Goal: Use online tool/utility: Utilize a website feature to perform a specific function

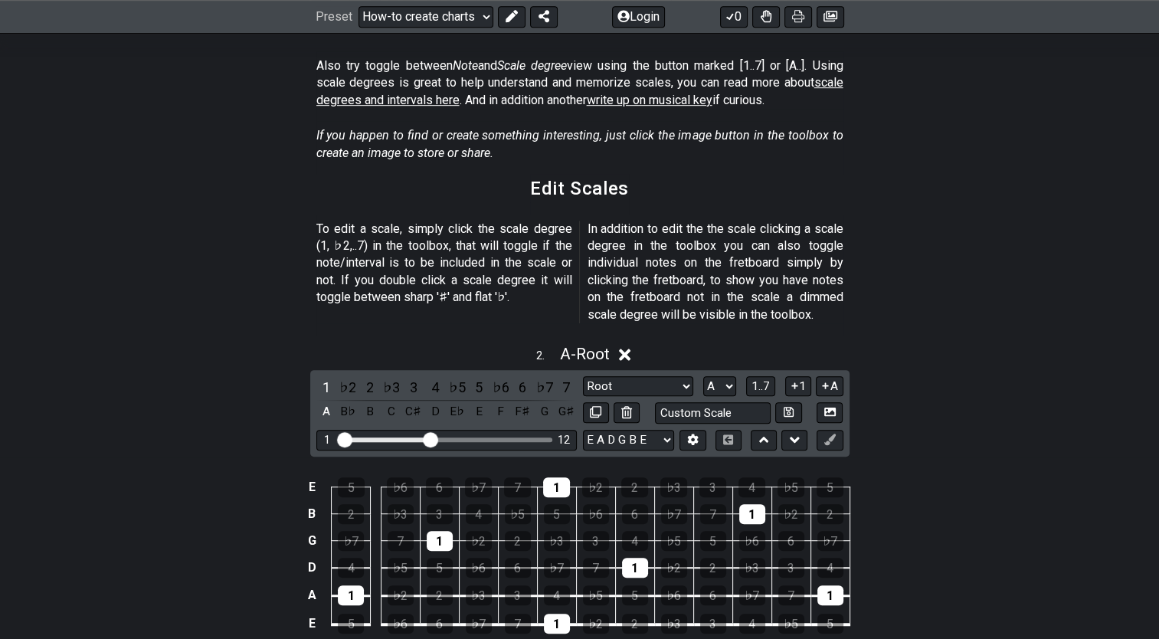
scroll to position [383, 0]
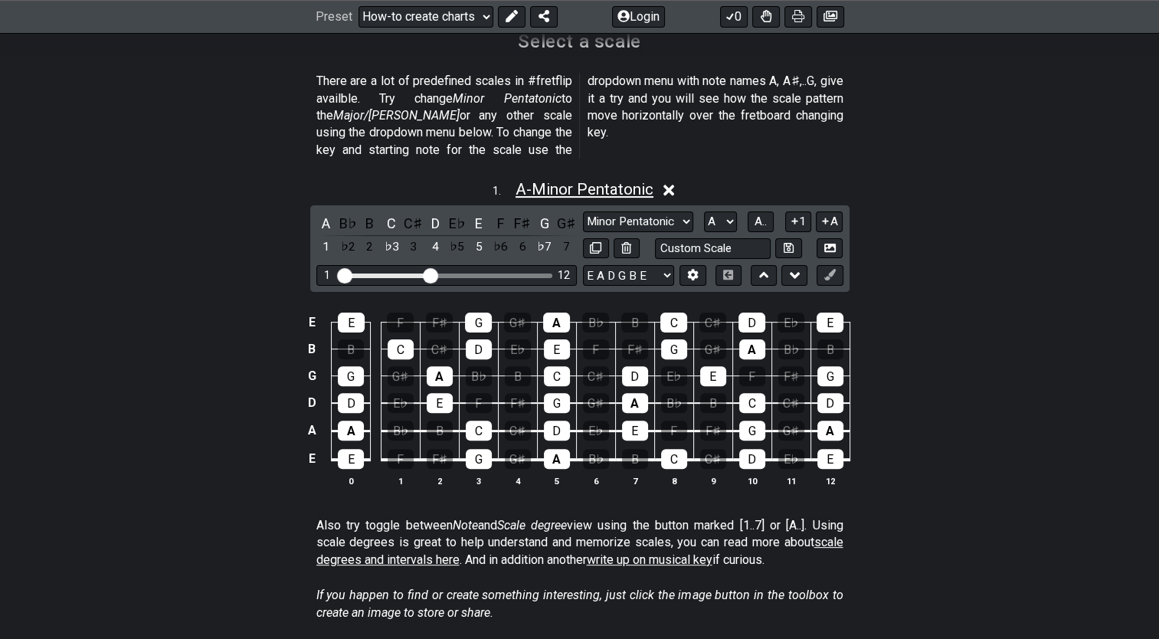
click at [585, 180] on span "A - Minor Pentatonic" at bounding box center [585, 189] width 138 height 18
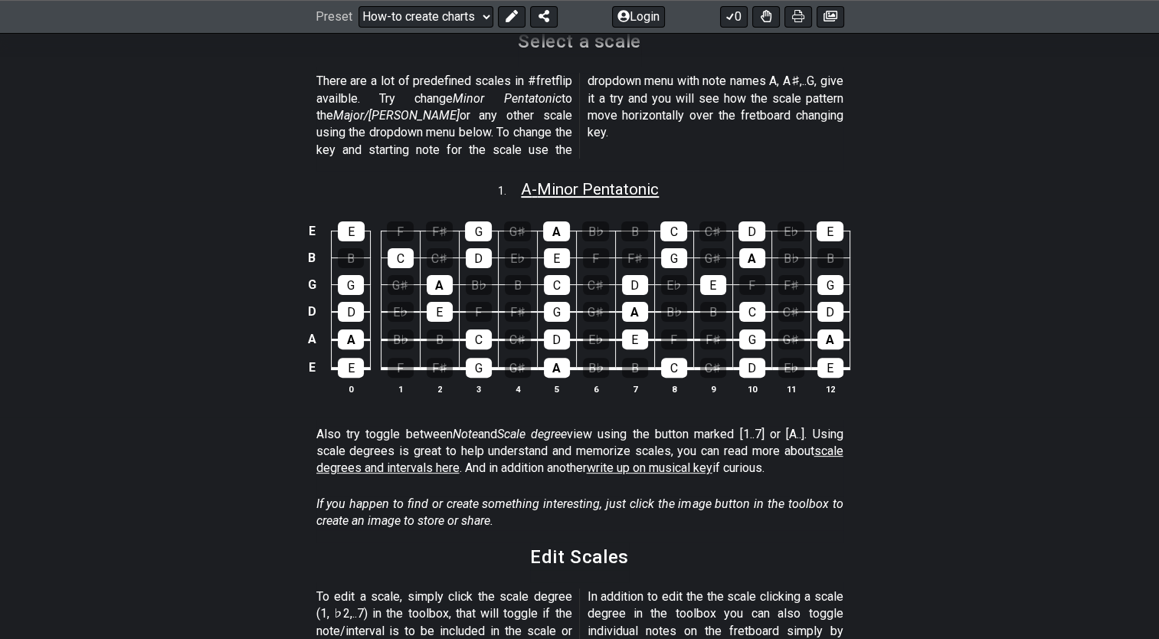
click at [585, 180] on span "A - Minor Pentatonic" at bounding box center [590, 189] width 138 height 18
select select "A"
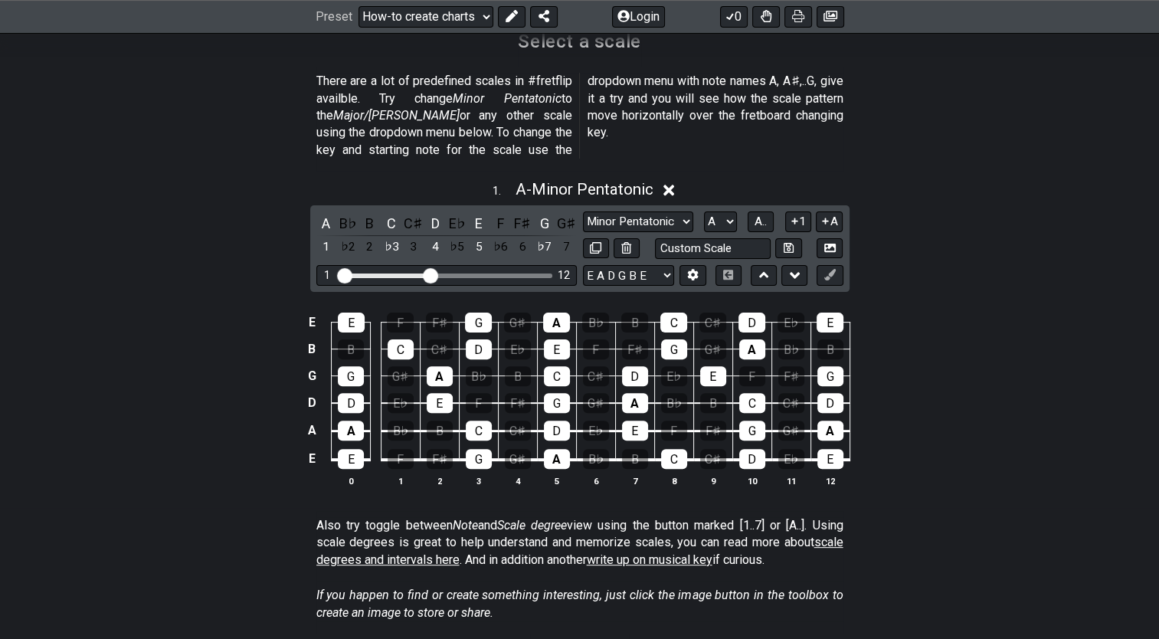
click at [669, 182] on icon at bounding box center [669, 190] width 11 height 16
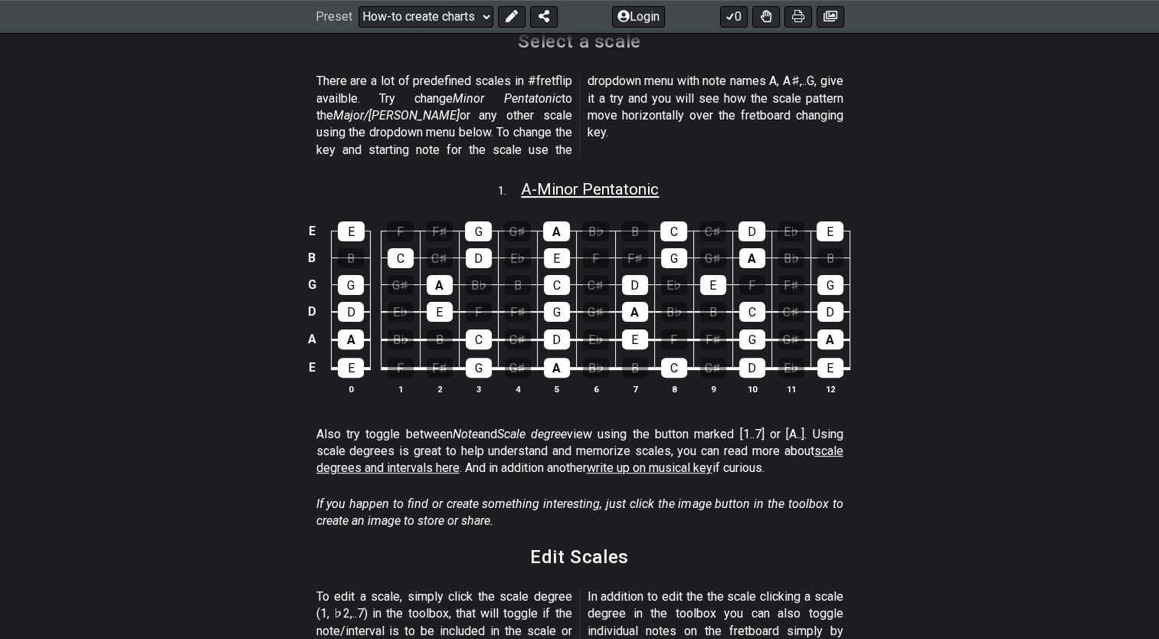
click at [622, 180] on span "A - Minor Pentatonic" at bounding box center [590, 189] width 138 height 18
select select "A"
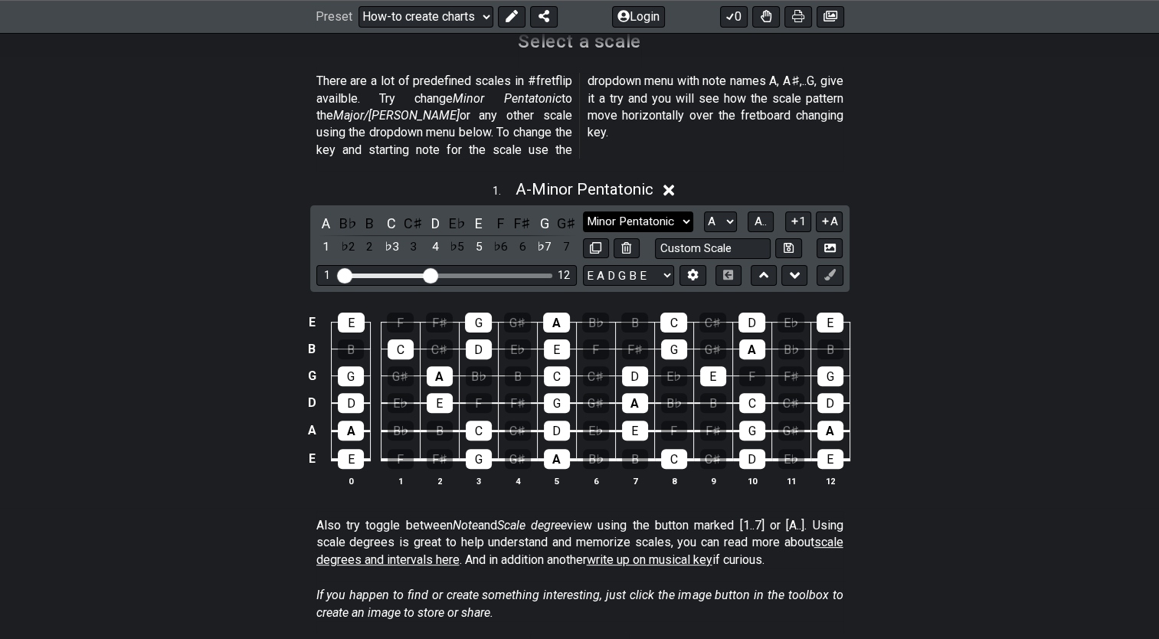
click at [662, 211] on select "Minor Pentatonic New Scale Minor Pentatonic Major Pentatonic Minor Blues Major …" at bounding box center [638, 221] width 110 height 21
select select "Major / [PERSON_NAME]"
click at [583, 211] on select "Minor Pentatonic New Scale Minor Pentatonic Major Pentatonic Minor Blues Major …" at bounding box center [638, 221] width 110 height 21
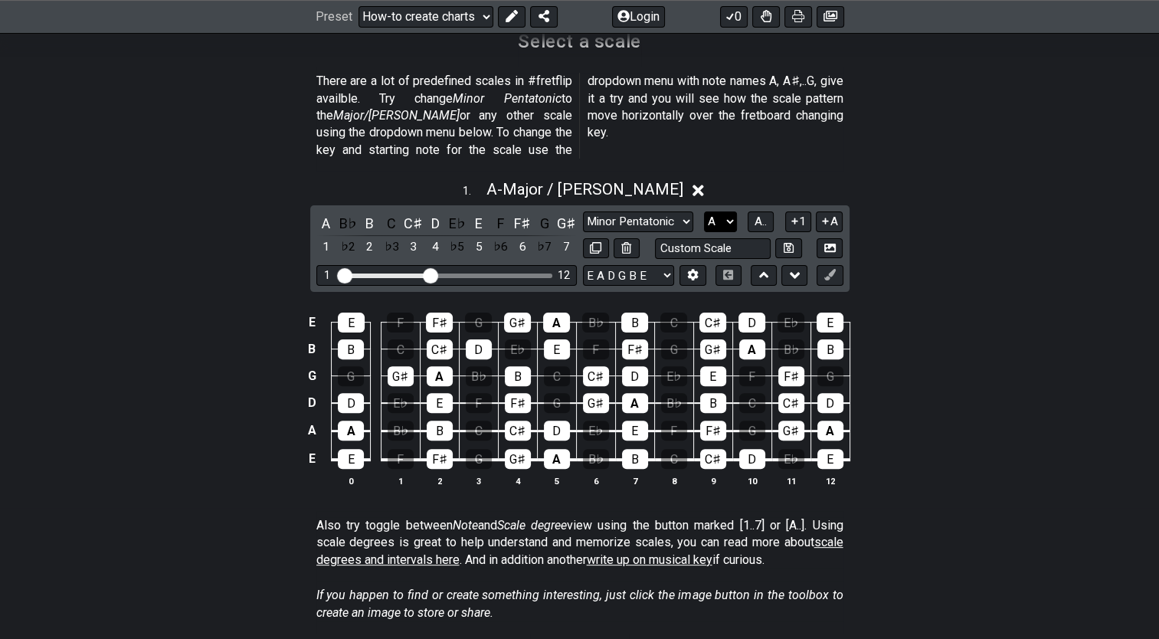
click at [726, 211] on select "A♭ A A♯ B♭ B C C♯ D♭ D D♯ E♭ E F F♯ G♭ G G♯" at bounding box center [720, 221] width 33 height 21
select select "G"
click at [704, 211] on select "A♭ A A♯ B♭ B C C♯ D♭ D D♯ E♭ E F F♯ G♭ G G♯" at bounding box center [720, 221] width 33 height 21
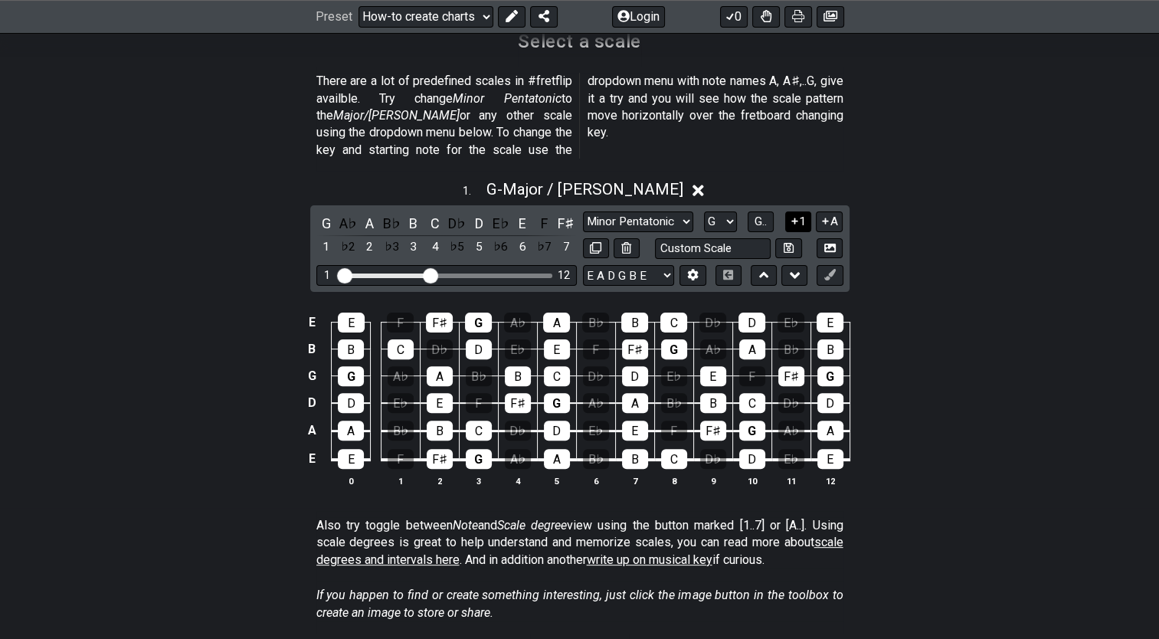
click at [799, 215] on icon at bounding box center [795, 220] width 15 height 11
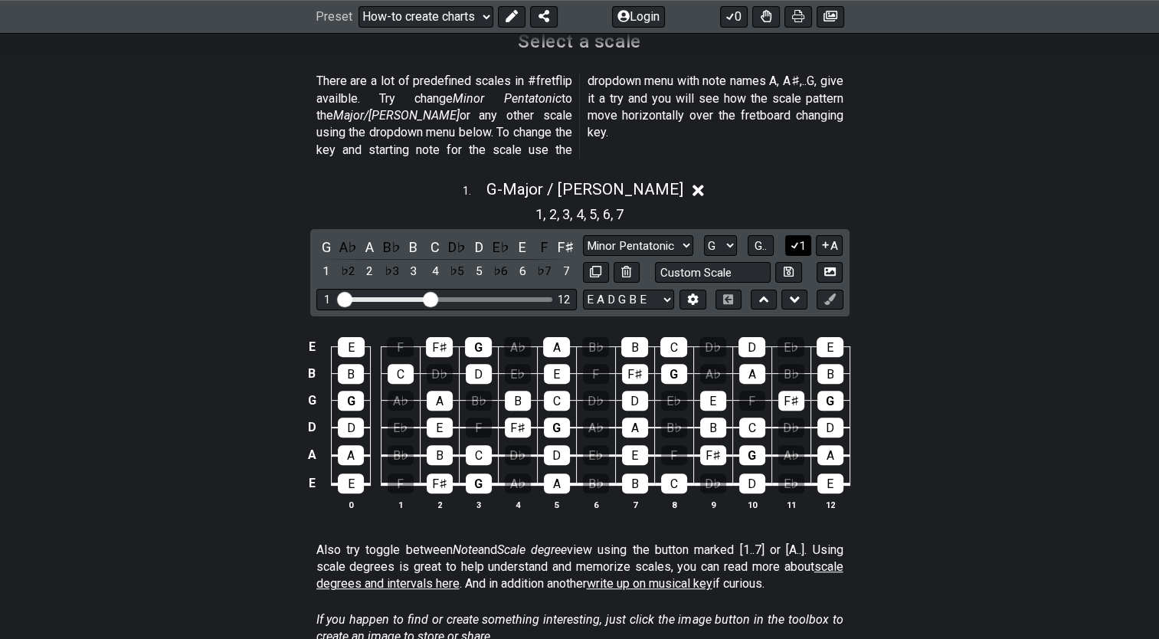
click at [791, 239] on icon at bounding box center [795, 244] width 15 height 11
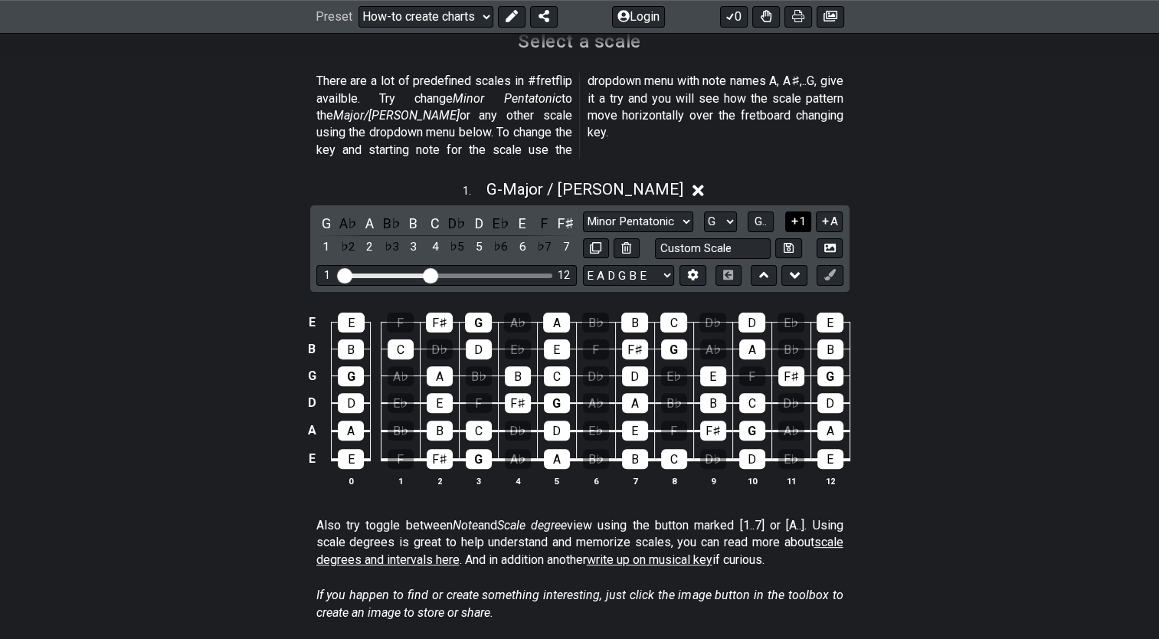
click at [797, 218] on icon at bounding box center [795, 221] width 6 height 6
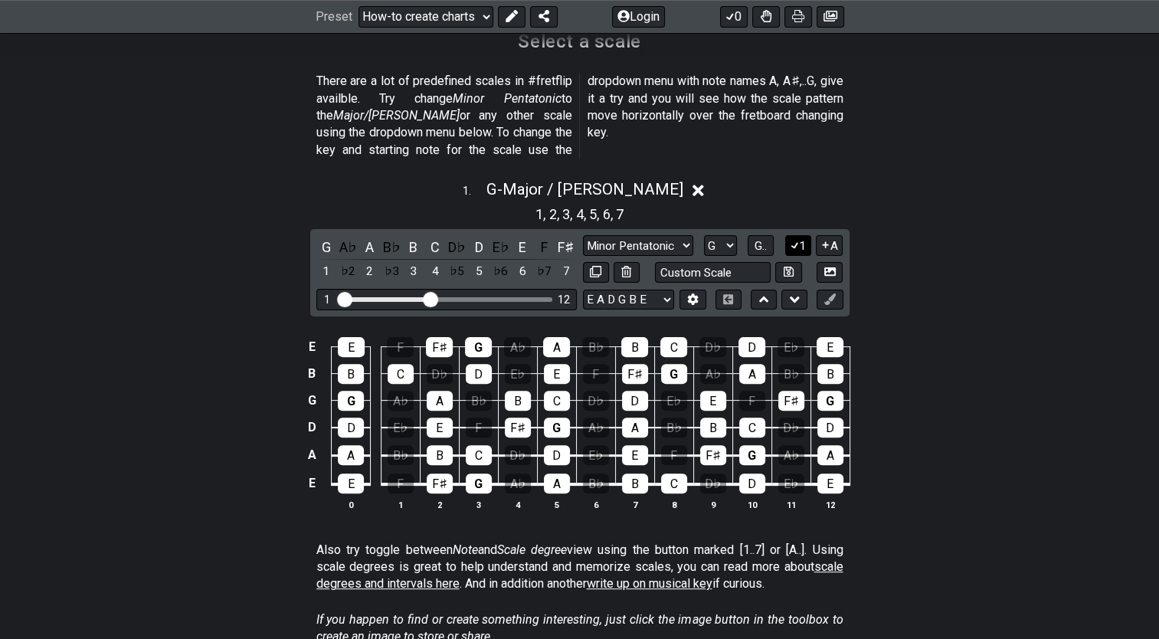
click at [800, 235] on button "1" at bounding box center [798, 245] width 26 height 21
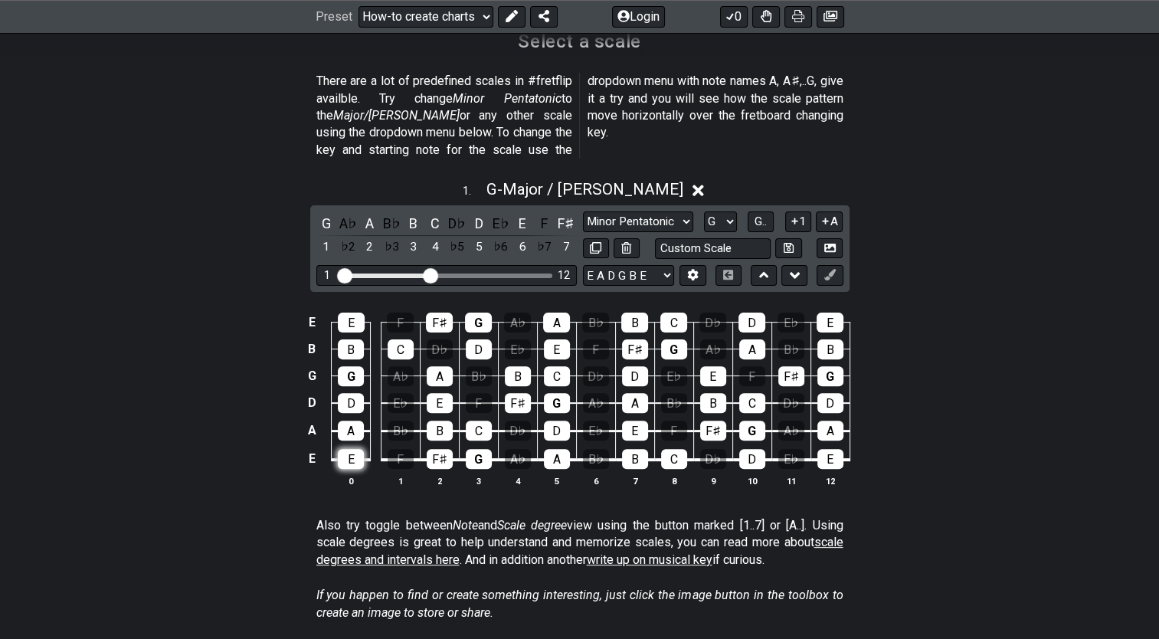
click at [355, 449] on div "E" at bounding box center [351, 459] width 26 height 20
click at [356, 421] on div "A" at bounding box center [351, 431] width 26 height 20
click at [350, 393] on div "D" at bounding box center [351, 403] width 26 height 20
click at [357, 366] on div "G" at bounding box center [351, 376] width 26 height 20
click at [405, 339] on div "C" at bounding box center [401, 349] width 26 height 20
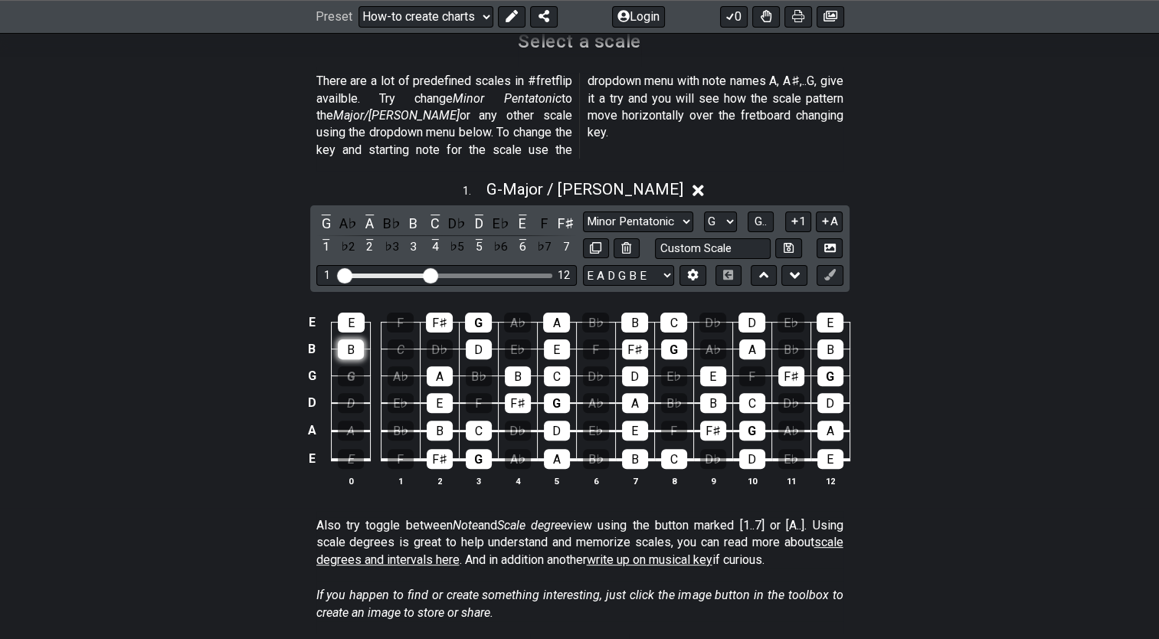
click at [343, 339] on div "B" at bounding box center [351, 349] width 26 height 20
click at [350, 313] on div "E" at bounding box center [351, 323] width 27 height 20
drag, startPoint x: 430, startPoint y: 255, endPoint x: 392, endPoint y: 261, distance: 38.7
click at [392, 274] on input "Visible fret range" at bounding box center [447, 274] width 218 height 0
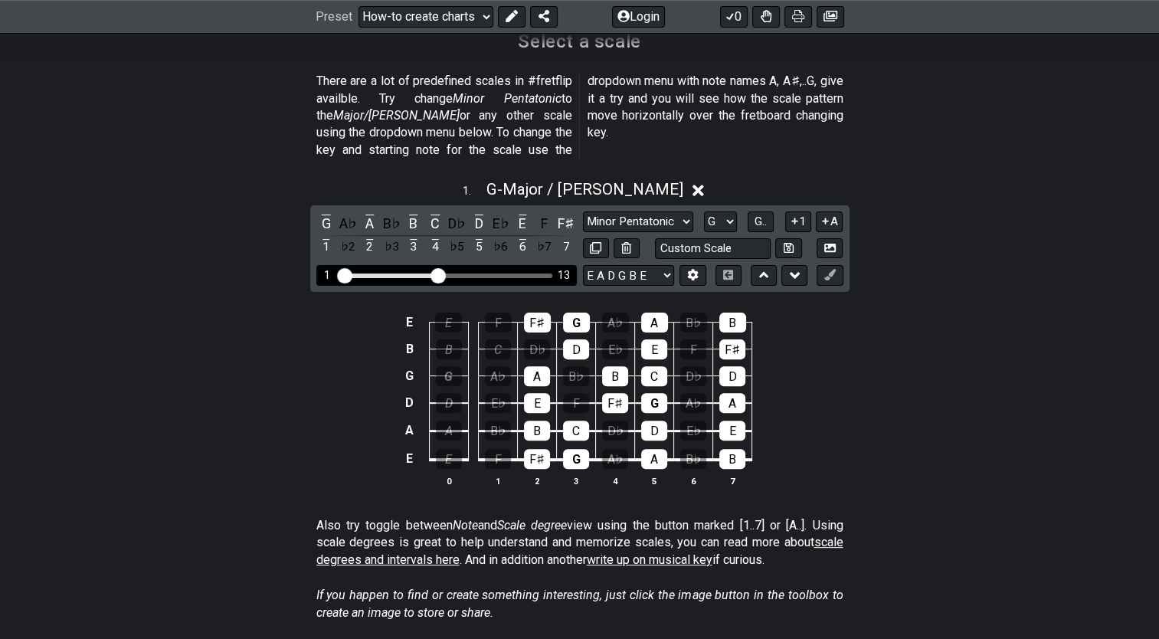
drag, startPoint x: 392, startPoint y: 259, endPoint x: 434, endPoint y: 260, distance: 42.2
click at [434, 274] on input "Visible fret range" at bounding box center [447, 274] width 218 height 0
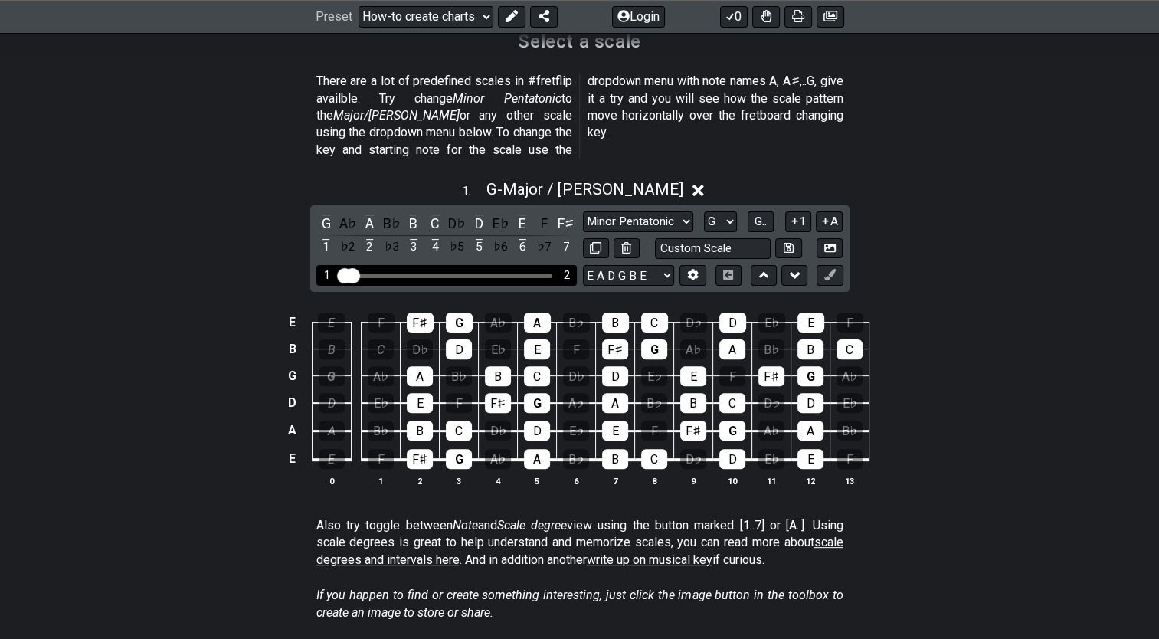
drag, startPoint x: 434, startPoint y: 260, endPoint x: 338, endPoint y: 272, distance: 97.3
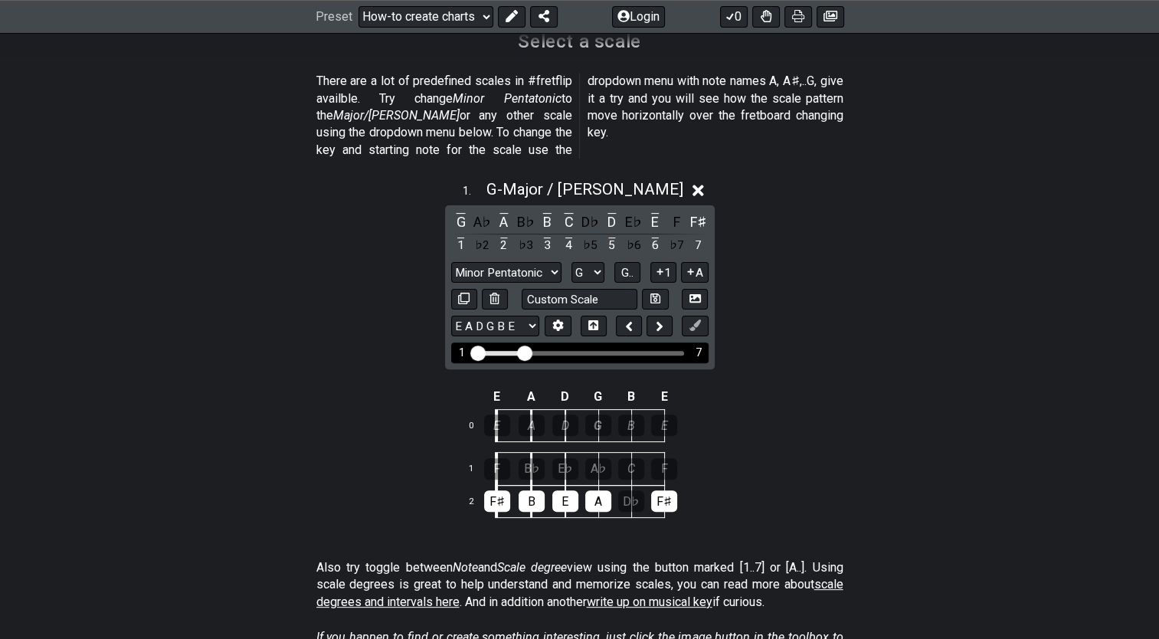
drag, startPoint x: 489, startPoint y: 333, endPoint x: 523, endPoint y: 336, distance: 33.8
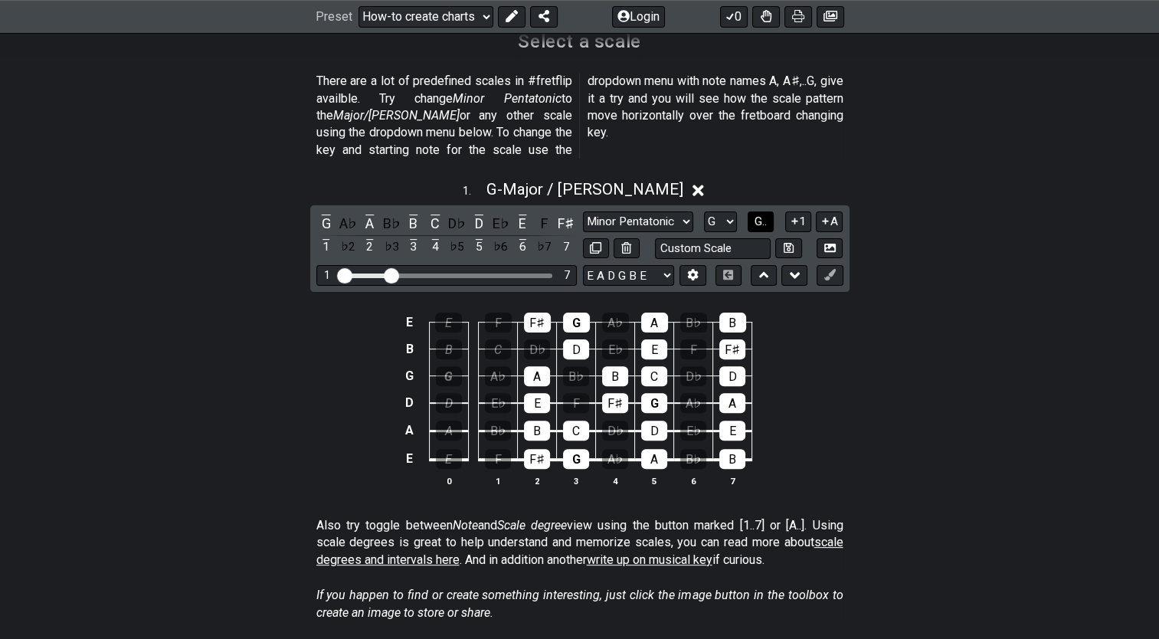
click at [761, 215] on span "G.." at bounding box center [761, 222] width 12 height 14
click at [755, 215] on span "1..7" at bounding box center [761, 222] width 18 height 14
click at [755, 211] on button "..." at bounding box center [761, 221] width 26 height 21
click at [760, 215] on span "G.." at bounding box center [761, 222] width 12 height 14
click at [760, 215] on span "1..7" at bounding box center [761, 222] width 18 height 14
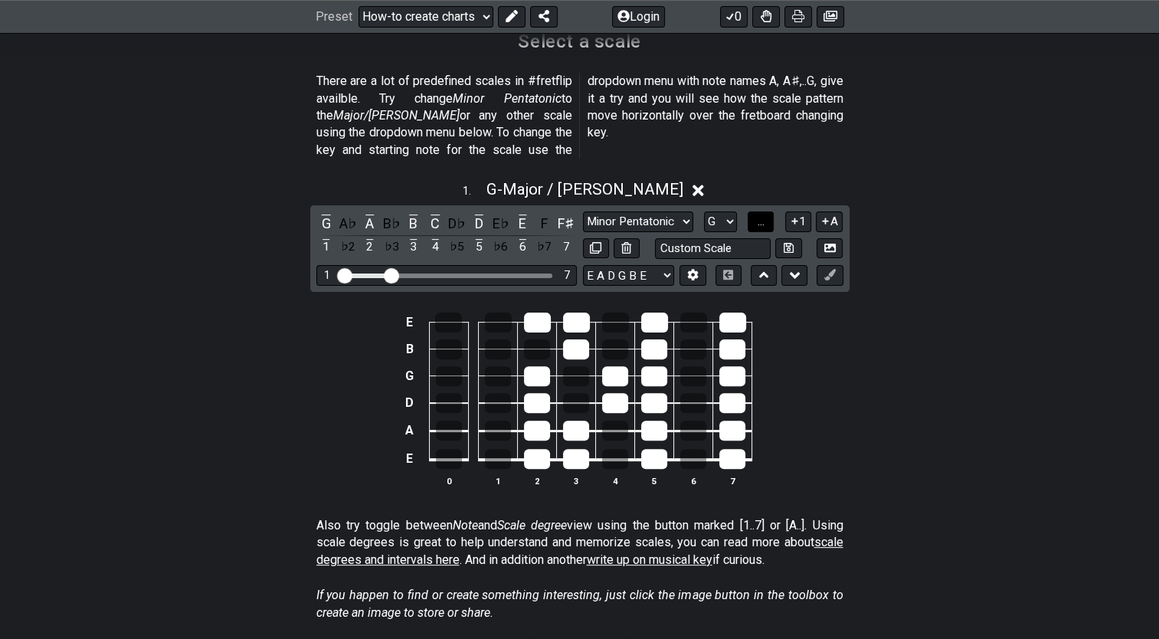
click at [760, 215] on span "..." at bounding box center [761, 222] width 7 height 14
click at [760, 215] on span "G.." at bounding box center [761, 222] width 12 height 14
click at [760, 215] on span "1..7" at bounding box center [761, 222] width 18 height 14
click at [734, 265] on button at bounding box center [729, 275] width 26 height 21
click at [824, 269] on icon at bounding box center [829, 274] width 11 height 11
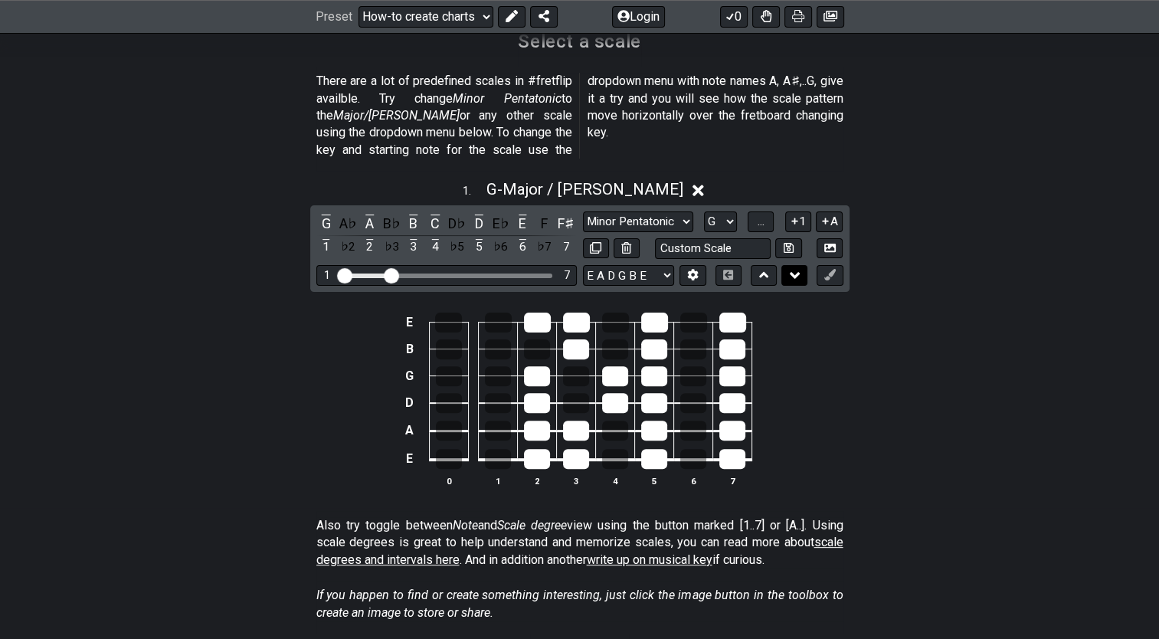
click at [793, 272] on icon at bounding box center [795, 275] width 10 height 6
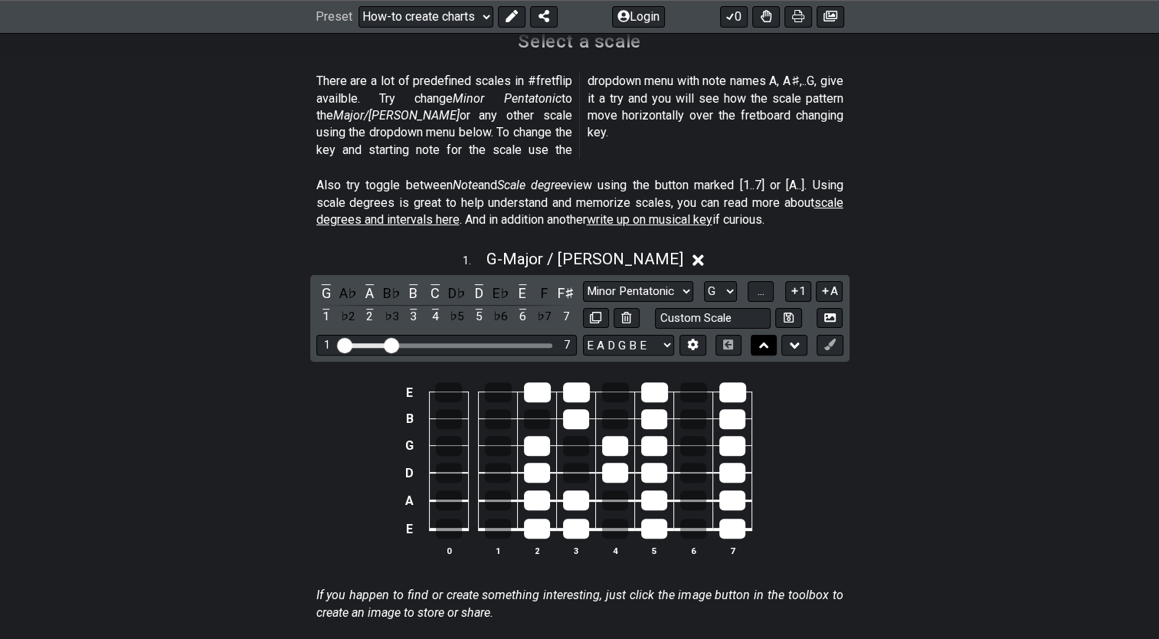
click at [767, 338] on icon at bounding box center [764, 345] width 10 height 15
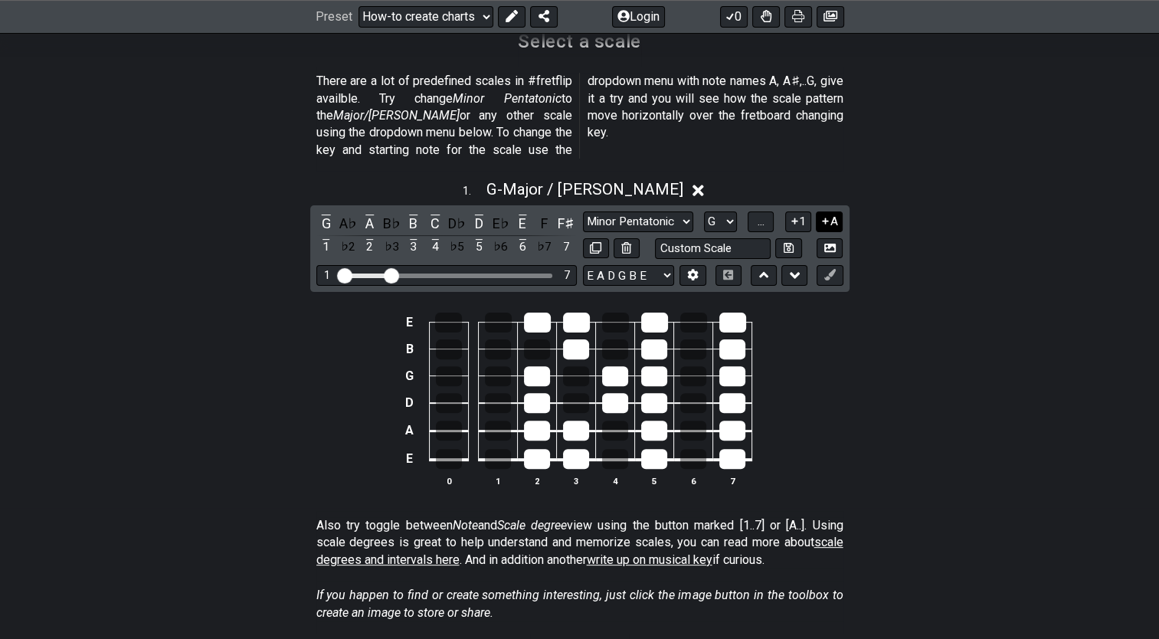
click at [834, 211] on button "A" at bounding box center [829, 221] width 27 height 21
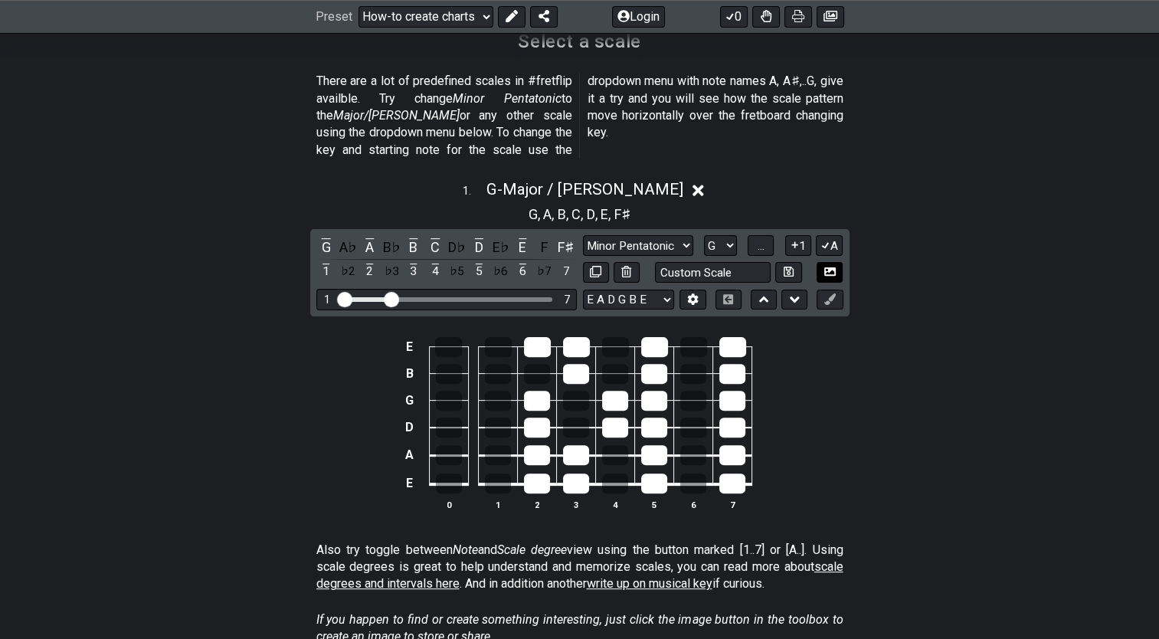
click at [827, 239] on icon at bounding box center [825, 244] width 15 height 11
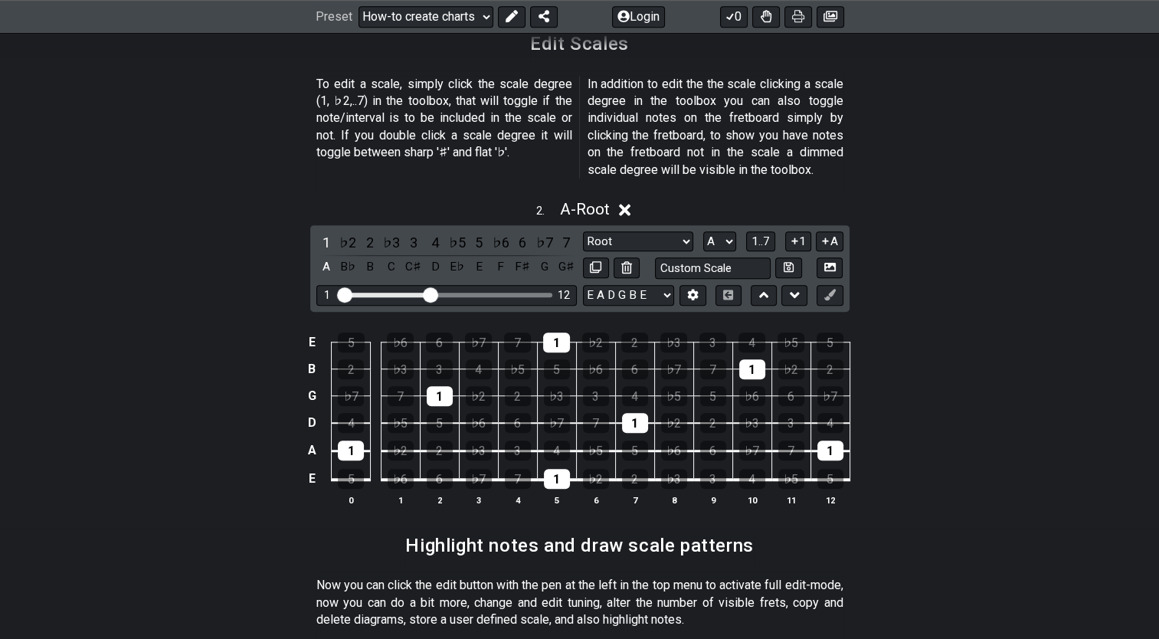
scroll to position [996, 0]
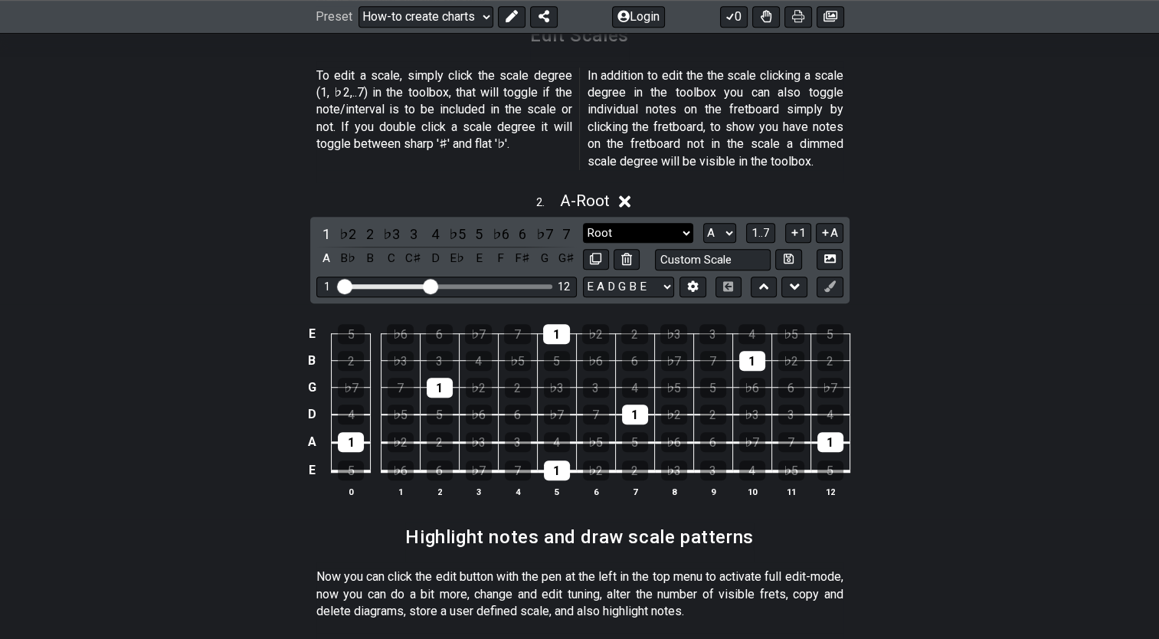
click at [680, 223] on select "Root Root Minor Pentatonic Major Pentatonic Minor Blues Major Blues Major / [PE…" at bounding box center [638, 233] width 110 height 21
select select "Major / [PERSON_NAME]"
click at [583, 223] on select "Root Root Minor Pentatonic Major Pentatonic Minor Blues Major Blues Major / [PE…" at bounding box center [638, 233] width 110 height 21
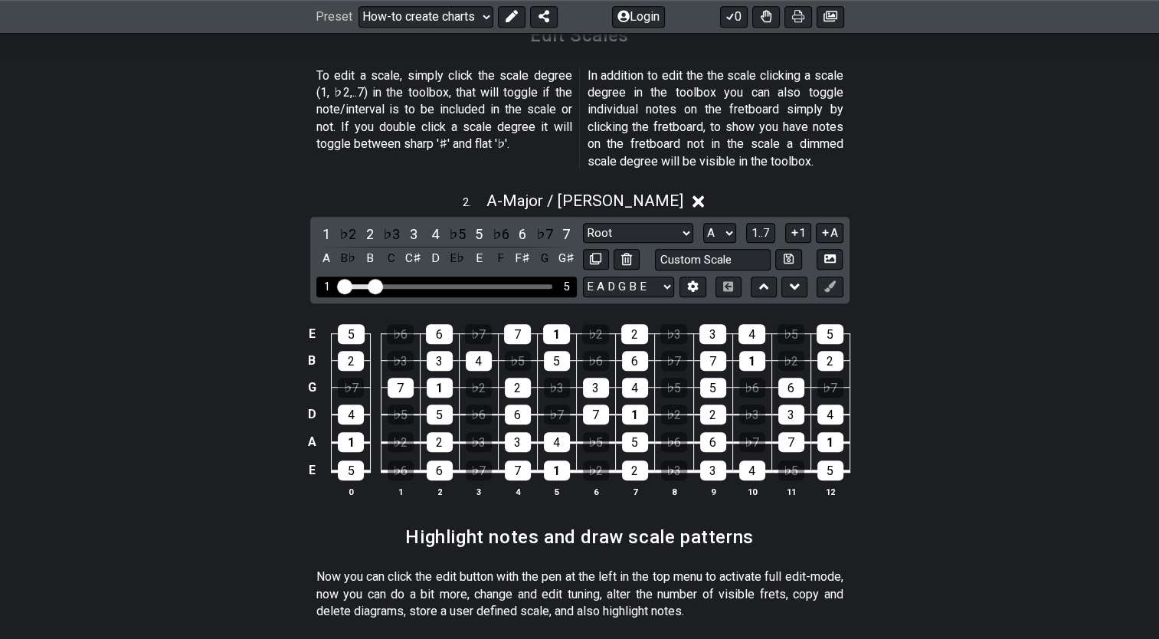
drag, startPoint x: 431, startPoint y: 267, endPoint x: 373, endPoint y: 287, distance: 61.5
click at [373, 285] on input "Visible fret range" at bounding box center [447, 285] width 218 height 0
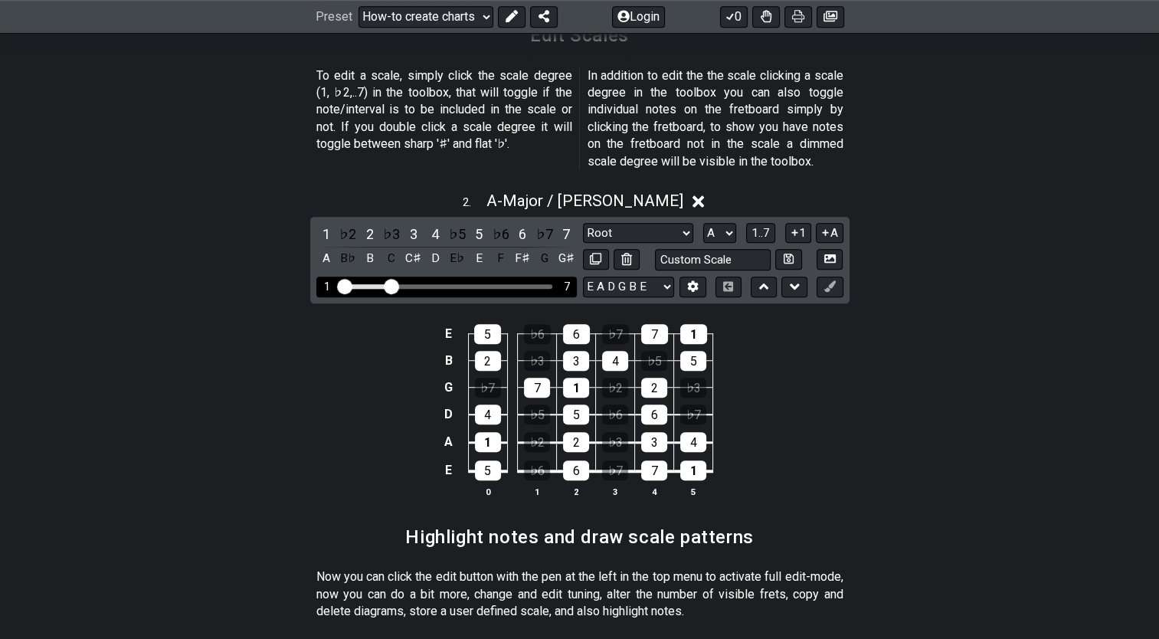
drag, startPoint x: 374, startPoint y: 268, endPoint x: 389, endPoint y: 271, distance: 15.6
click at [389, 285] on input "Visible fret range" at bounding box center [447, 285] width 218 height 0
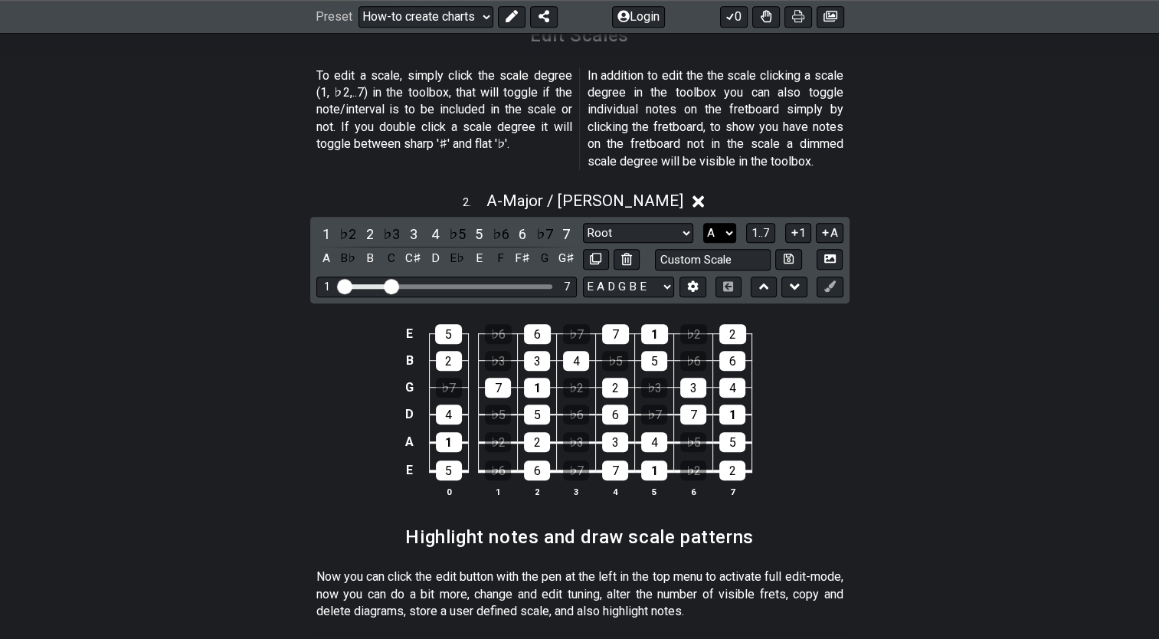
click at [723, 223] on select "A♭ A A♯ B♭ B C C♯ D♭ D D♯ E♭ E F F♯ G♭ G G♯" at bounding box center [719, 233] width 33 height 21
select select "G"
click at [703, 223] on select "A♭ A A♯ B♭ B C C♯ D♭ D D♯ E♭ E F F♯ G♭ G G♯" at bounding box center [719, 233] width 33 height 21
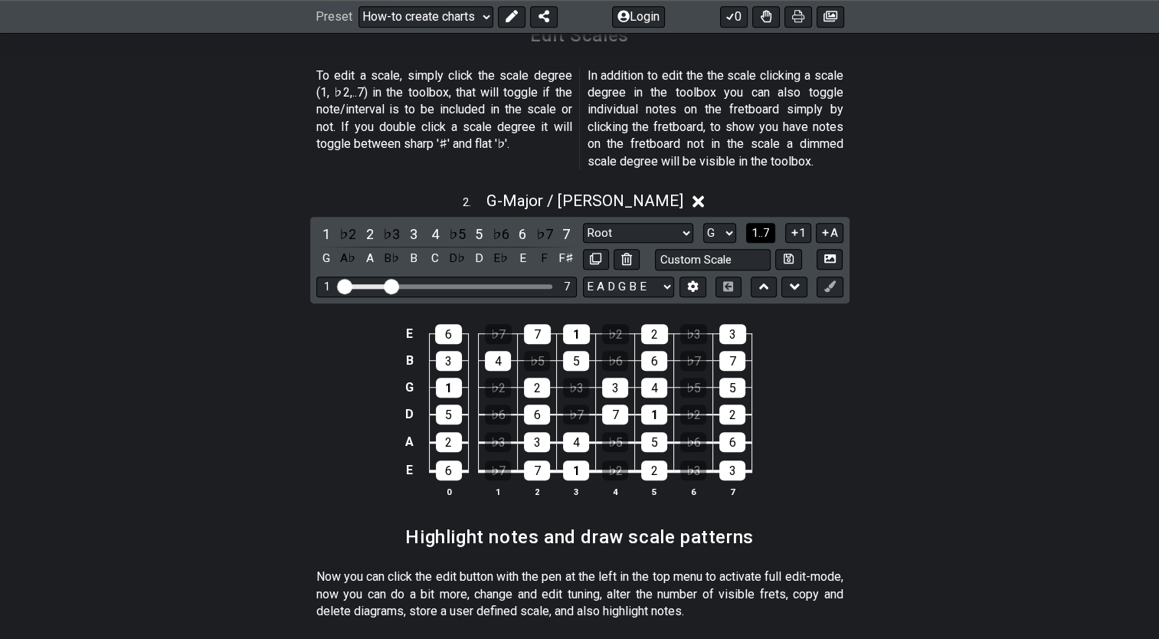
click at [763, 226] on span "1..7" at bounding box center [761, 233] width 18 height 14
click at [762, 226] on span "..." at bounding box center [761, 233] width 7 height 14
click at [800, 223] on button "1" at bounding box center [798, 233] width 26 height 21
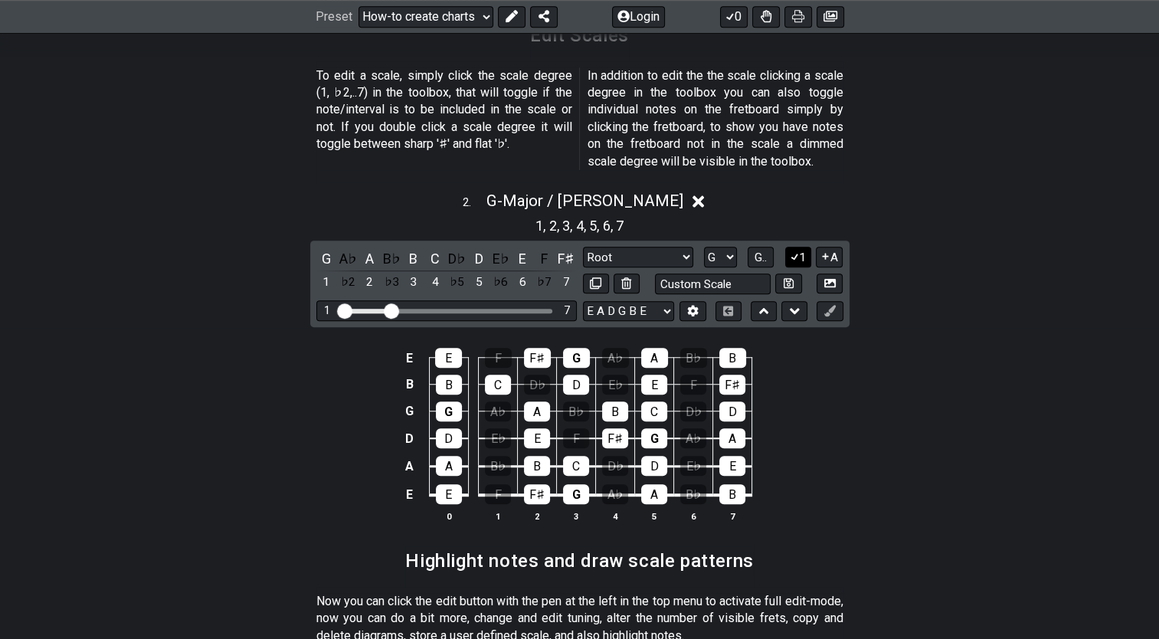
click at [798, 251] on icon at bounding box center [795, 256] width 15 height 11
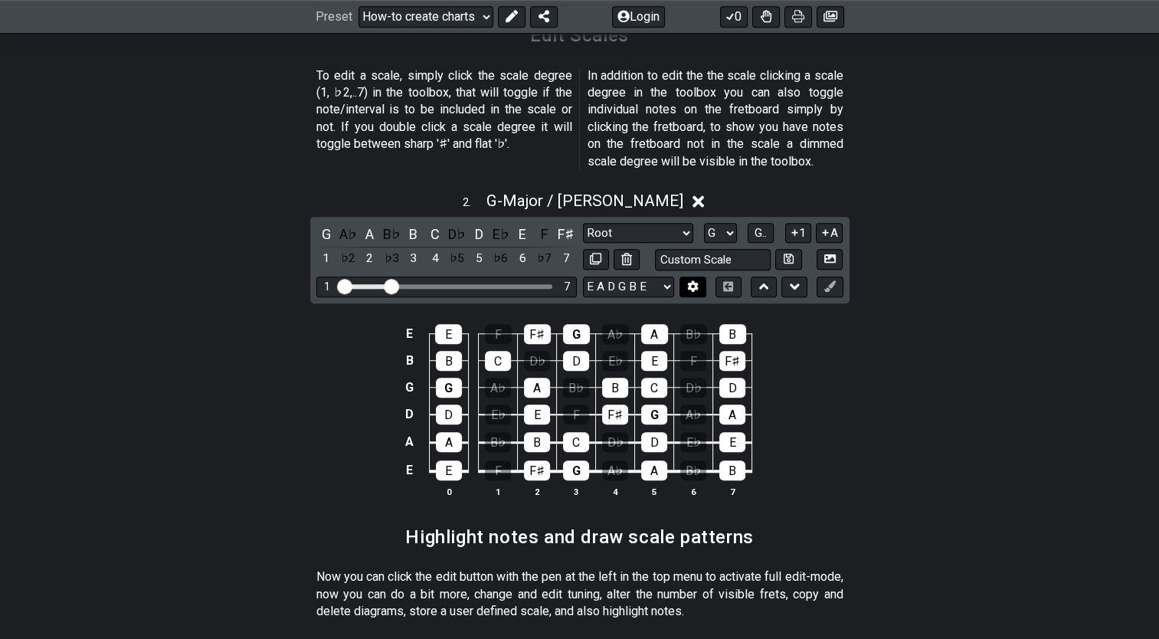
click at [692, 280] on icon at bounding box center [692, 285] width 11 height 11
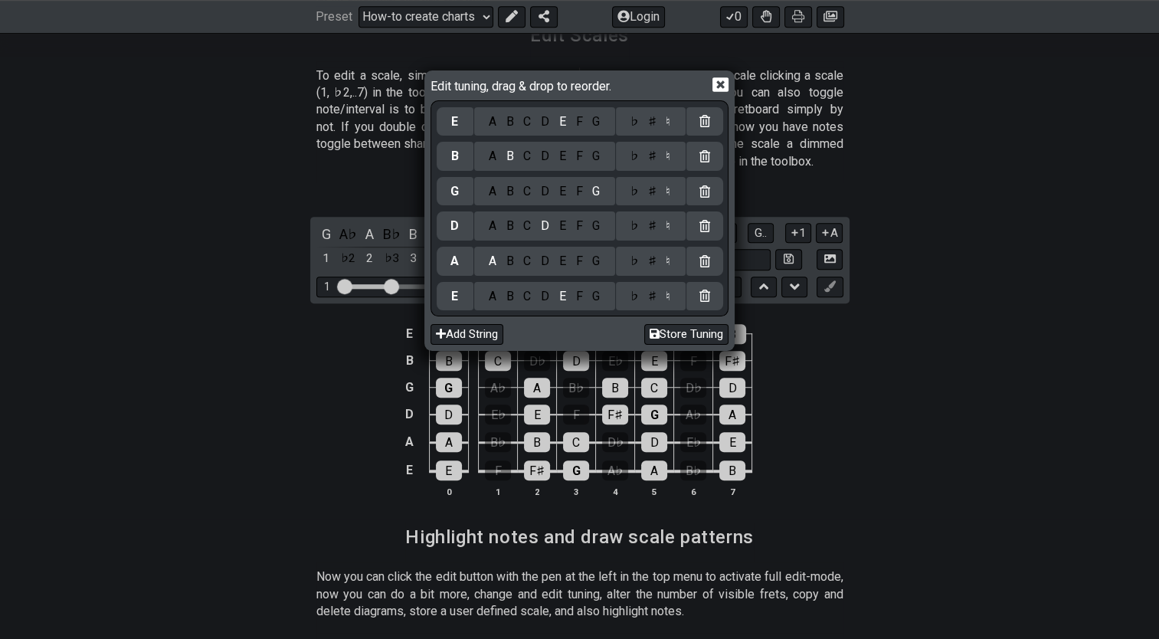
click at [713, 80] on icon at bounding box center [721, 84] width 16 height 15
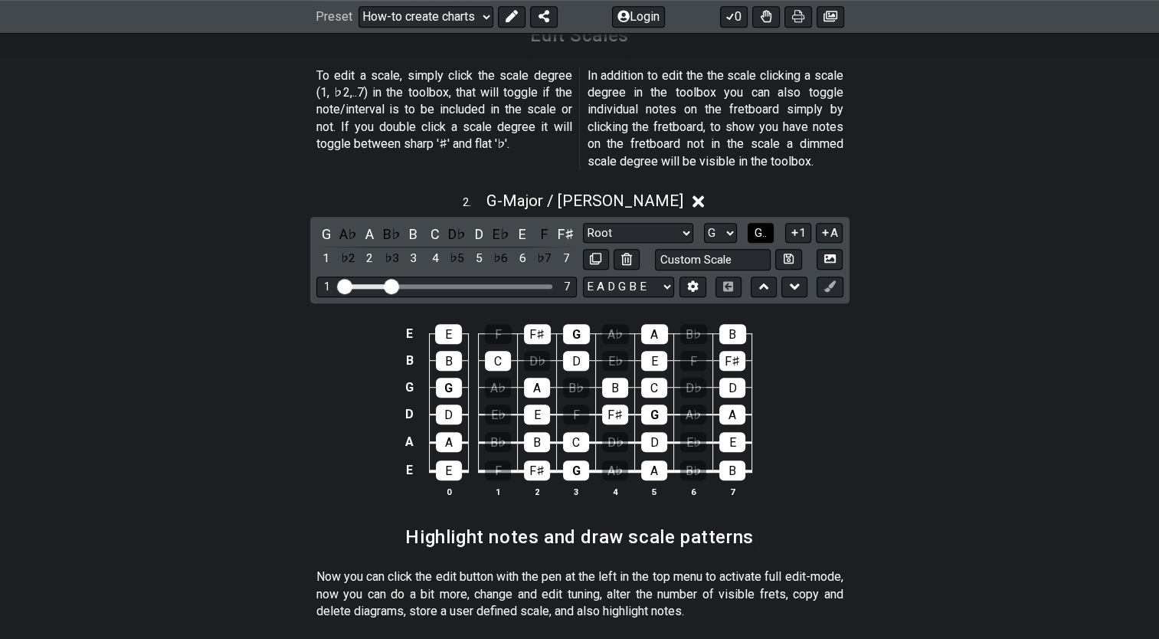
click at [756, 226] on span "G.." at bounding box center [761, 233] width 12 height 14
click at [755, 226] on span "1..7" at bounding box center [761, 233] width 18 height 14
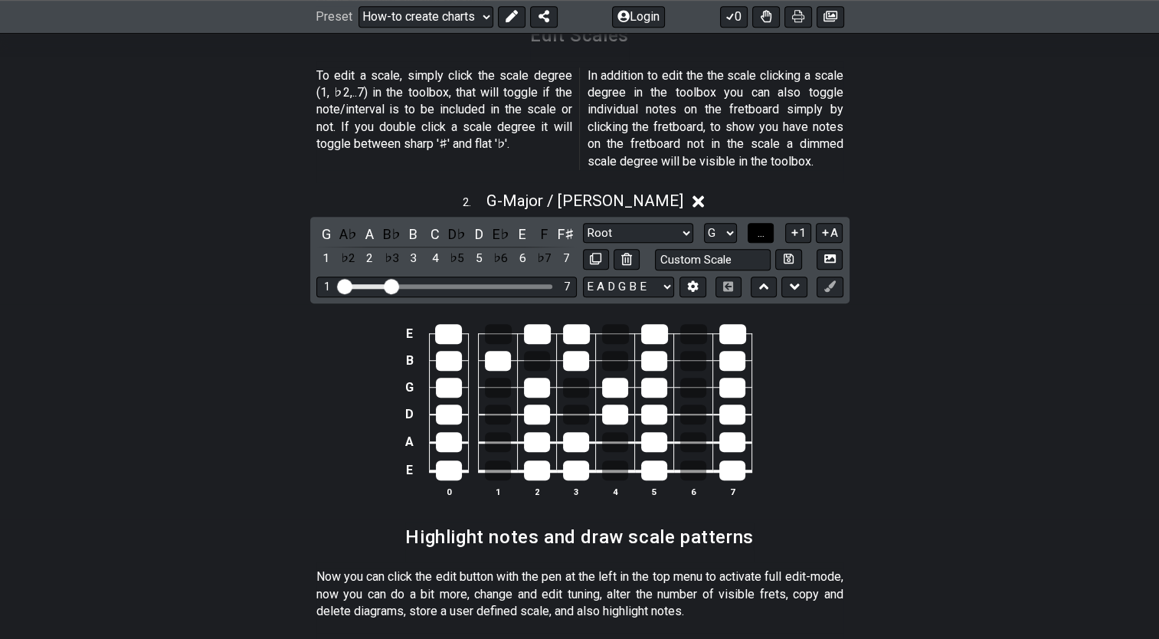
click at [763, 226] on span "..." at bounding box center [761, 233] width 7 height 14
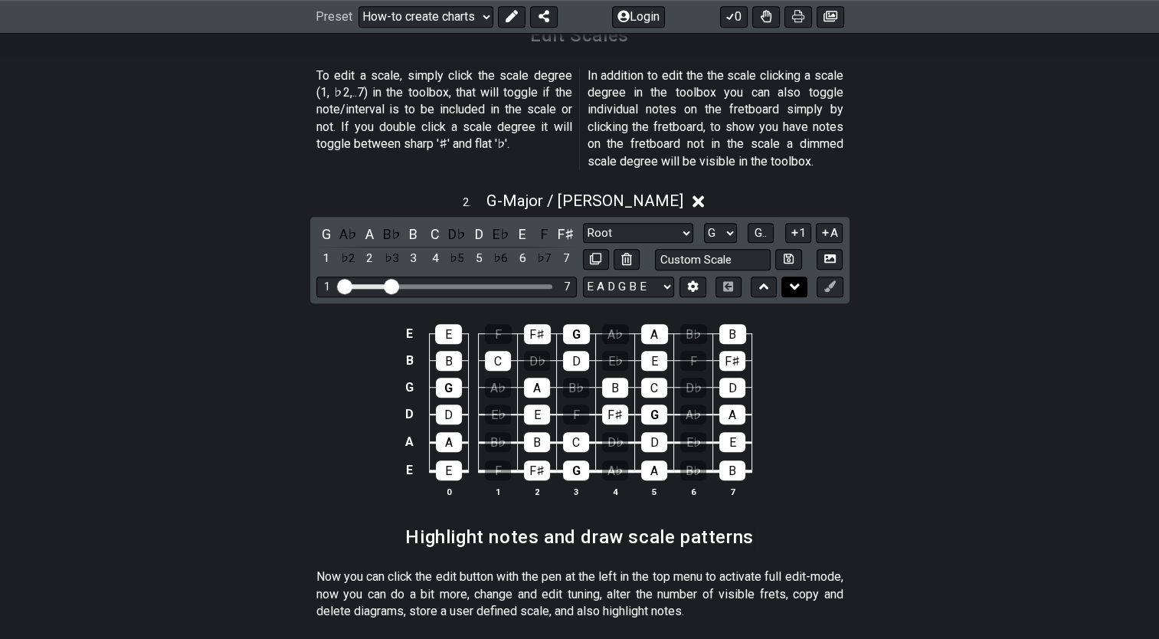
click at [795, 279] on icon at bounding box center [795, 286] width 10 height 15
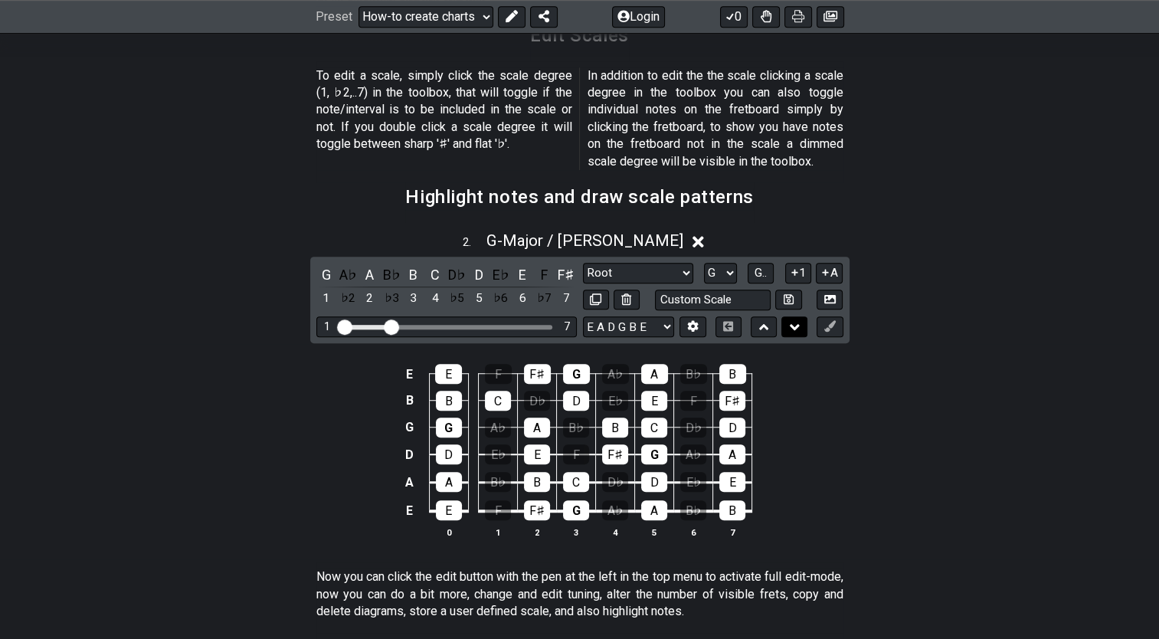
click at [795, 320] on icon at bounding box center [795, 327] width 10 height 15
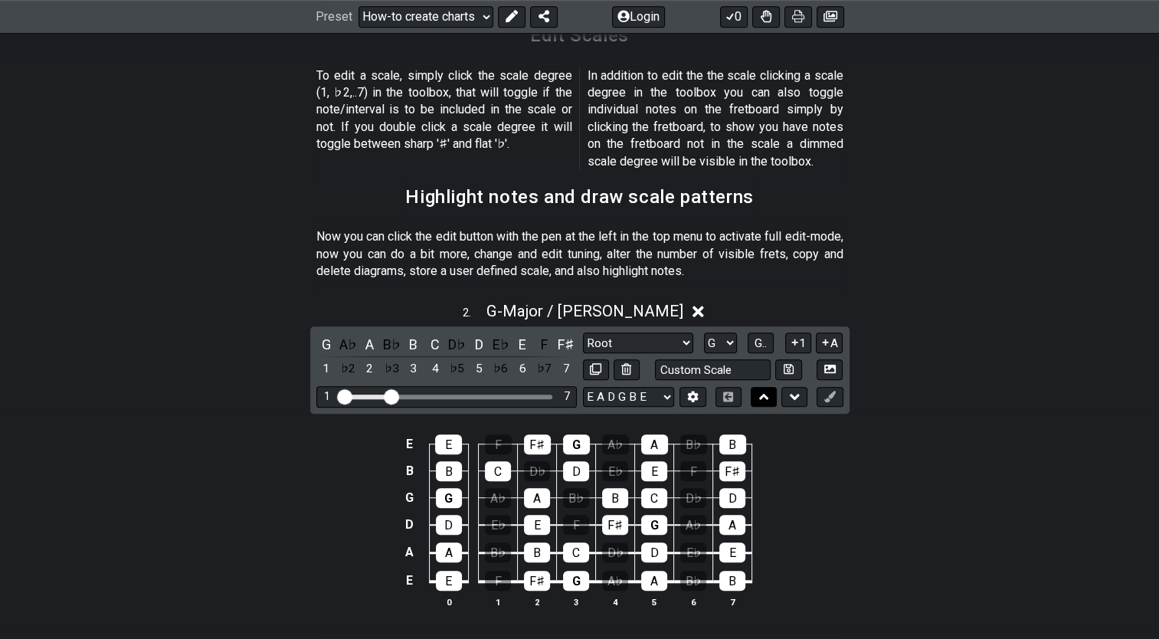
click at [766, 389] on icon at bounding box center [764, 396] width 10 height 15
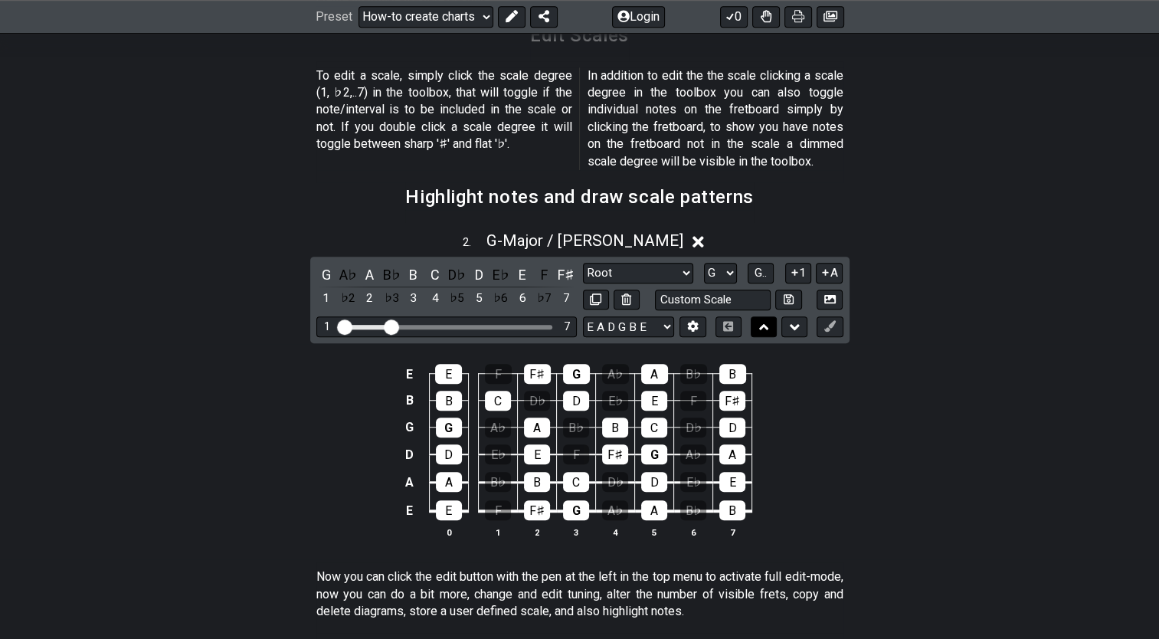
click at [769, 316] on button at bounding box center [764, 326] width 26 height 21
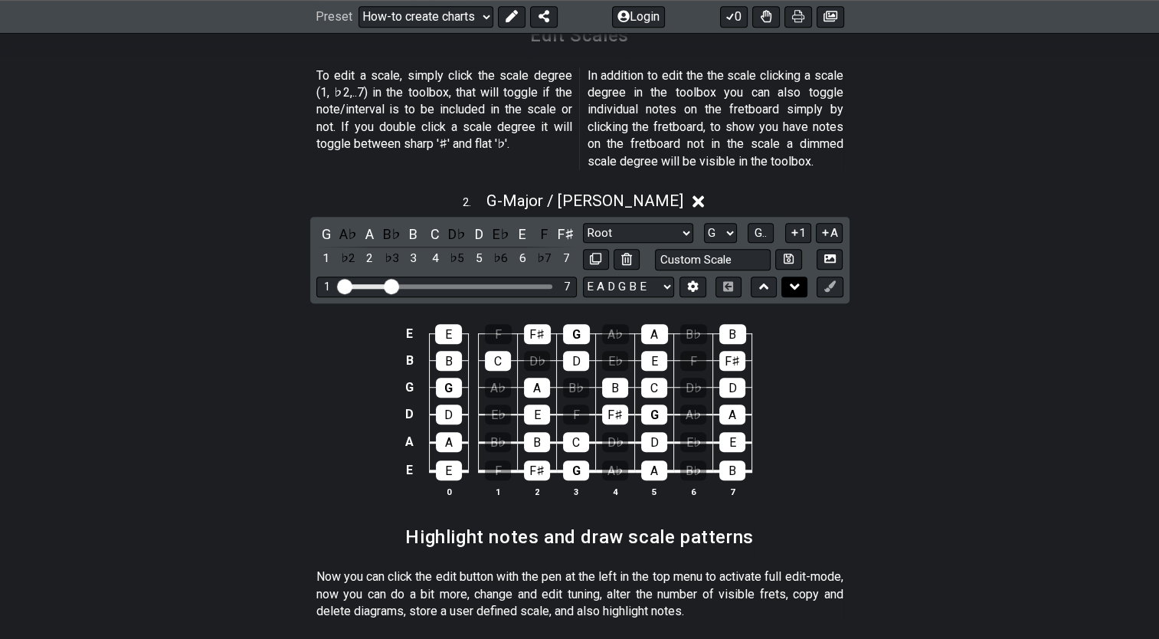
click at [792, 279] on icon at bounding box center [795, 286] width 10 height 15
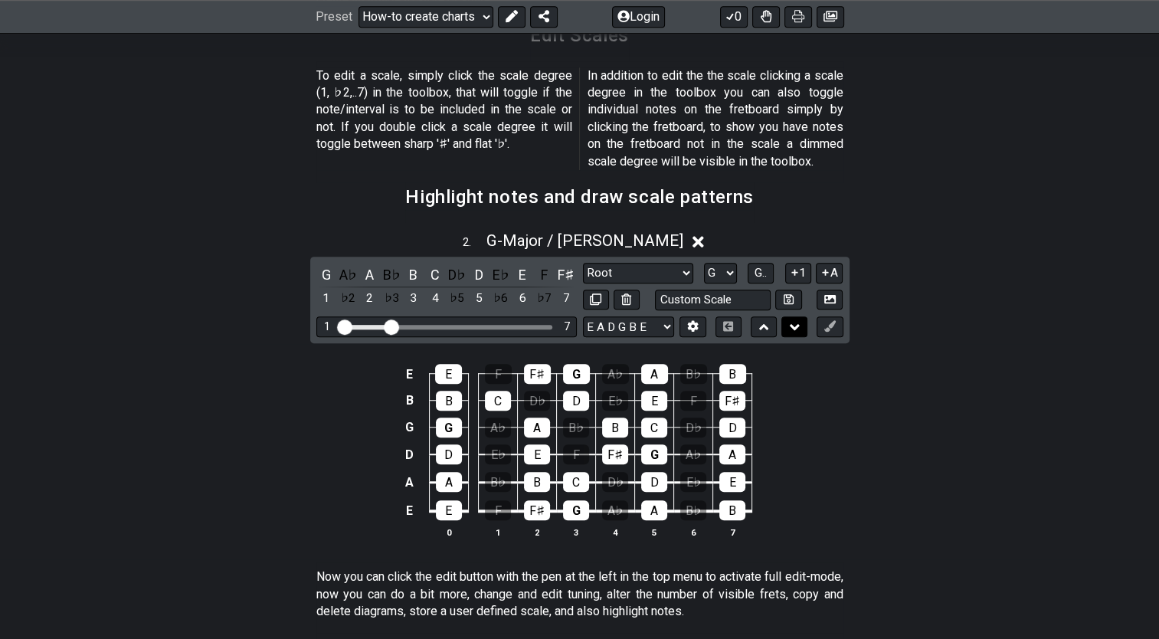
click at [797, 320] on icon at bounding box center [795, 327] width 10 height 15
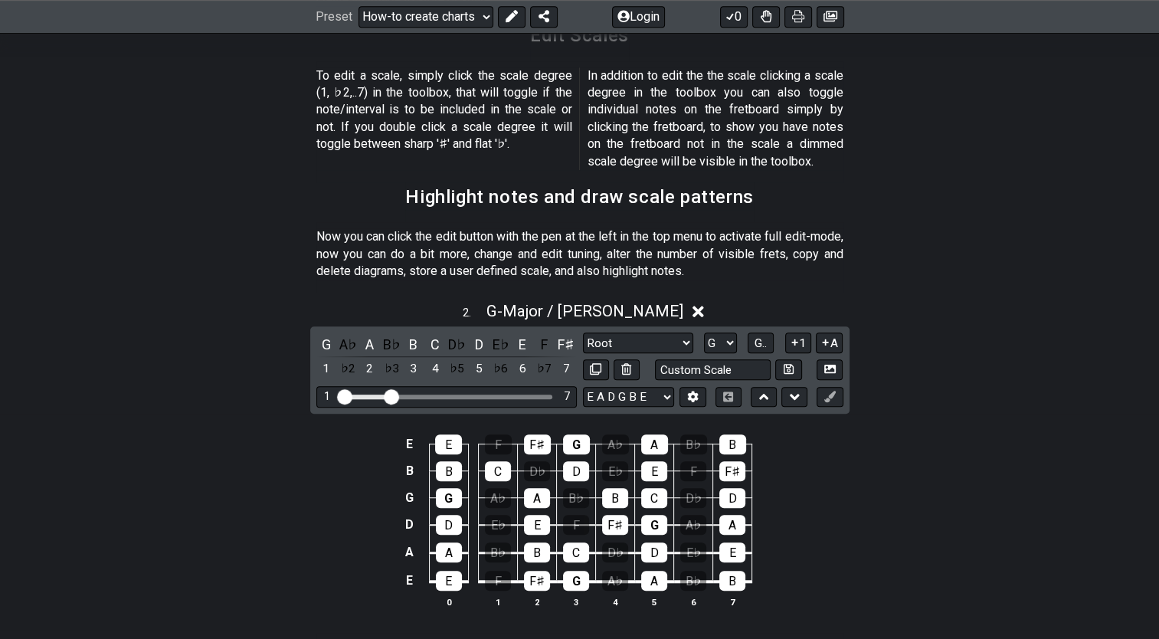
scroll to position [1073, 0]
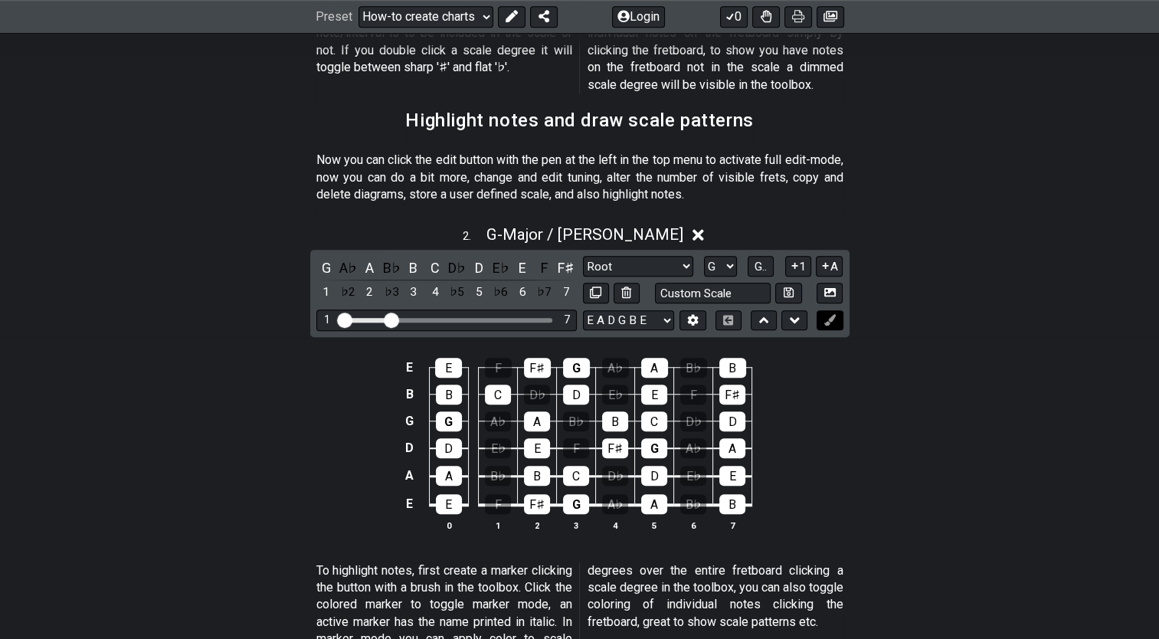
click at [833, 314] on icon at bounding box center [829, 319] width 11 height 11
click at [506, 18] on icon at bounding box center [511, 17] width 12 height 12
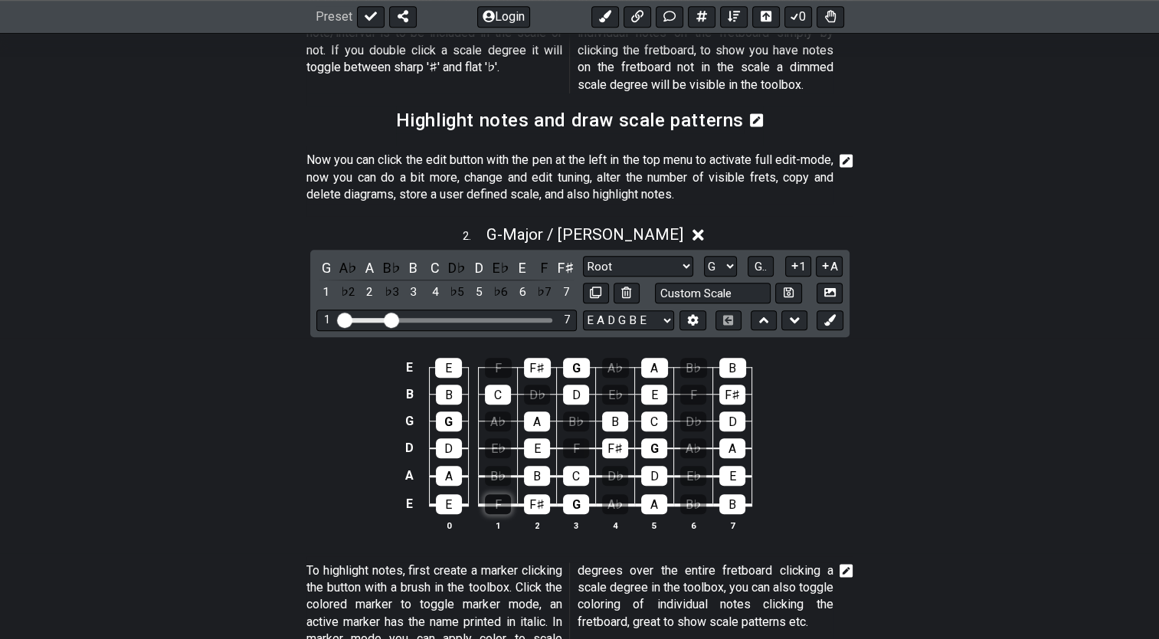
click at [487, 494] on div "F" at bounding box center [498, 504] width 26 height 20
